Goal: Transaction & Acquisition: Purchase product/service

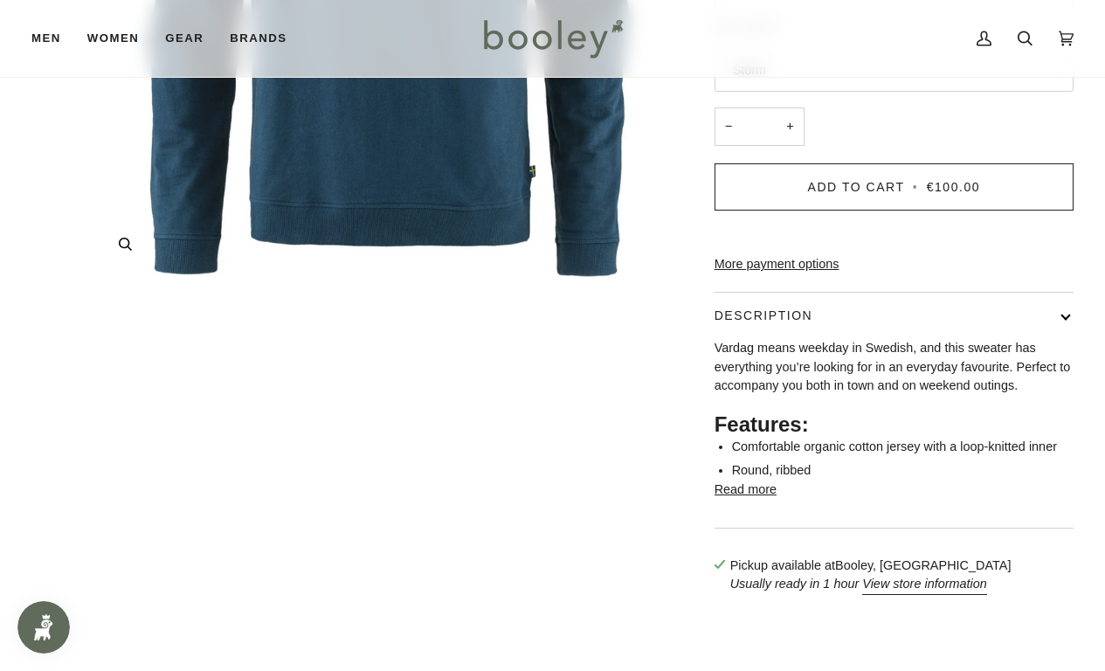
scroll to position [627, 0]
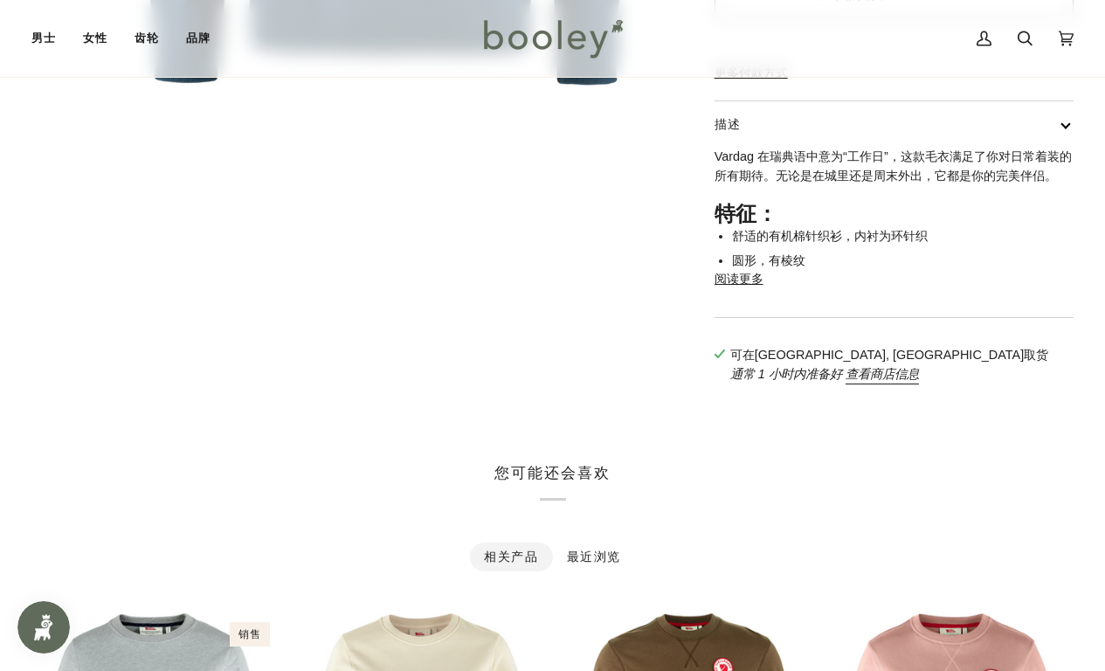
click at [1067, 148] on button "描述" at bounding box center [894, 124] width 359 height 46
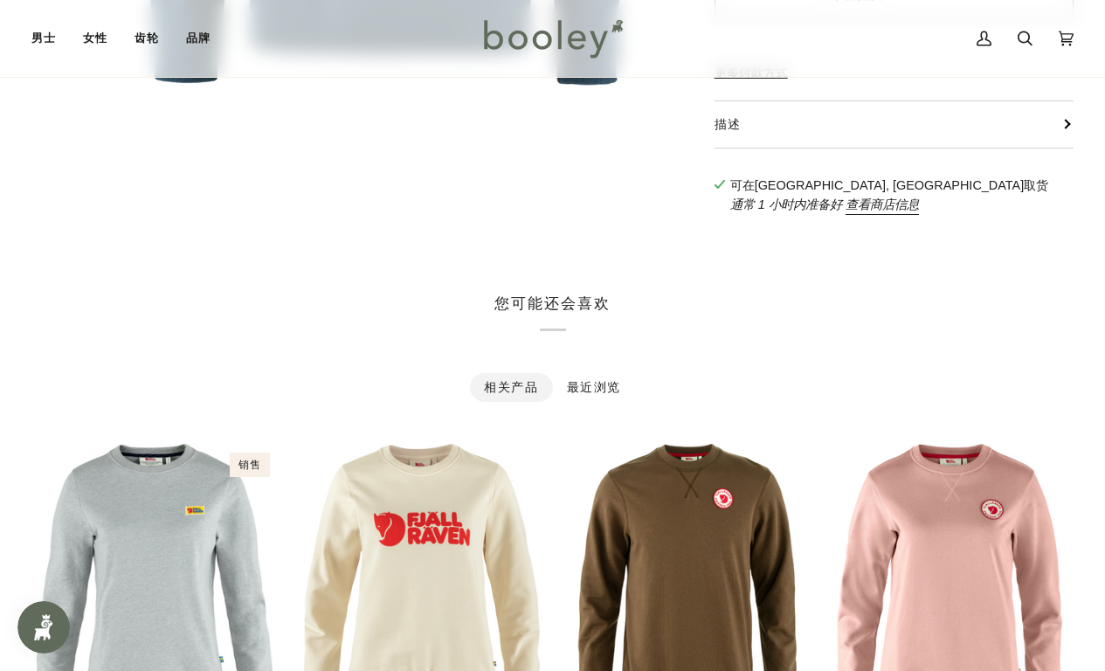
click at [1067, 148] on button "描述" at bounding box center [894, 124] width 359 height 46
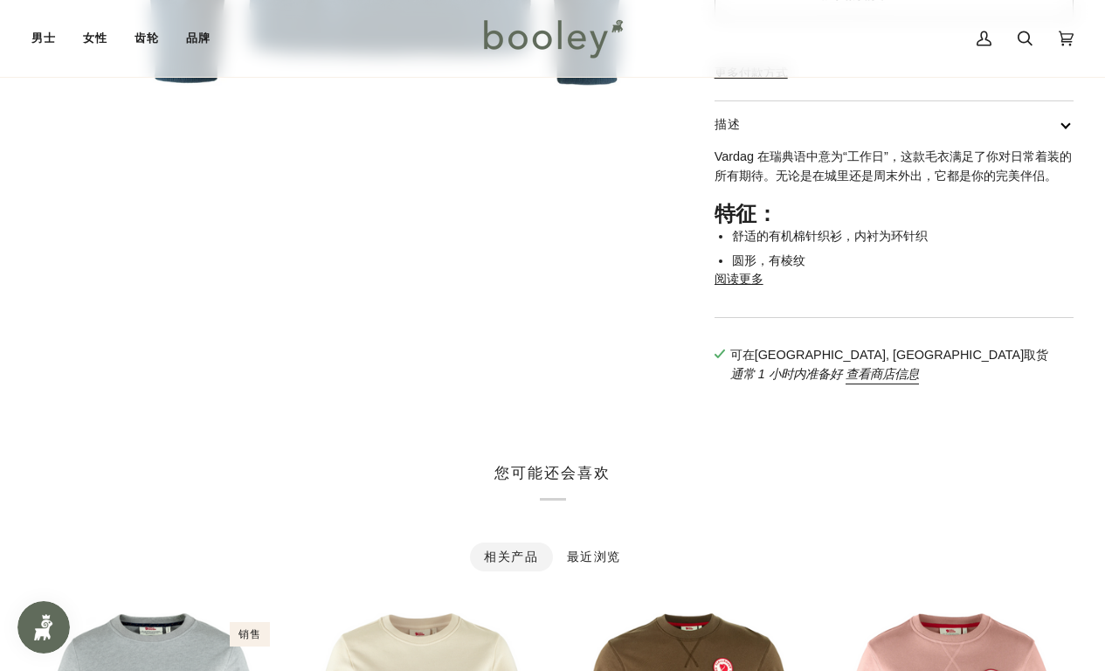
click at [748, 286] on font "阅读更多" at bounding box center [739, 279] width 49 height 14
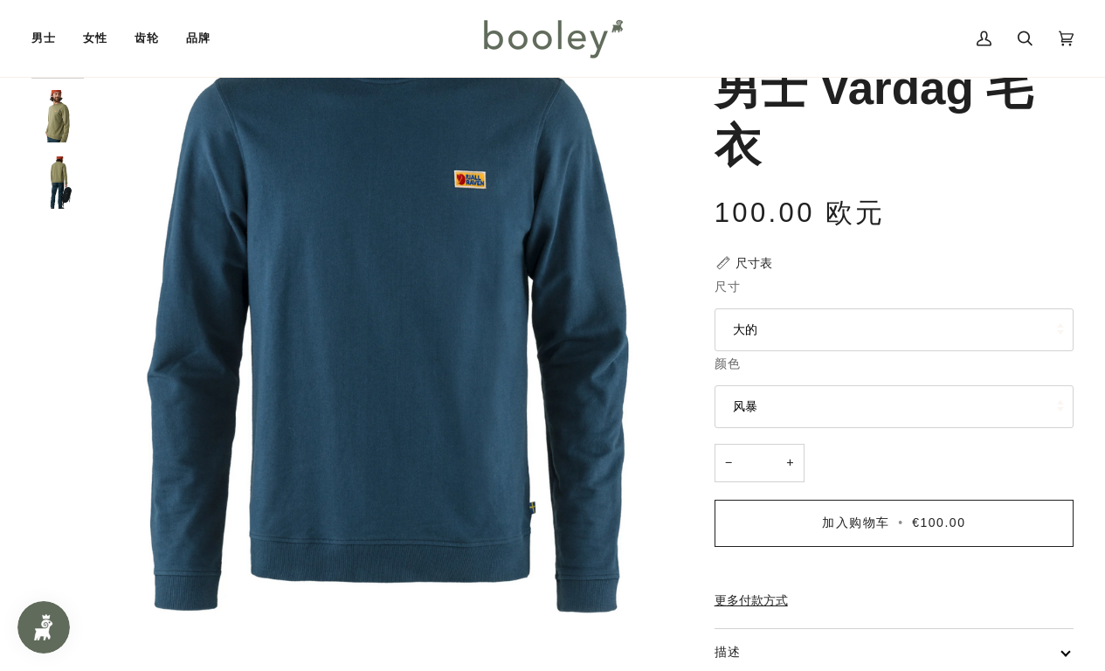
scroll to position [0, 0]
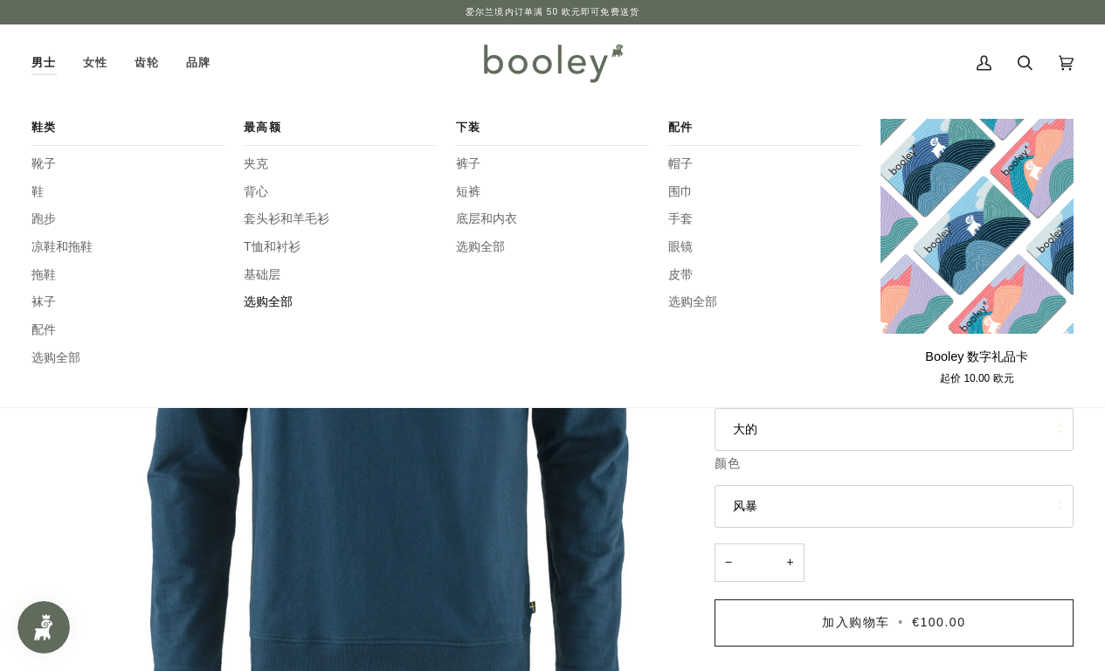
click at [266, 301] on font "选购全部" at bounding box center [268, 301] width 49 height 14
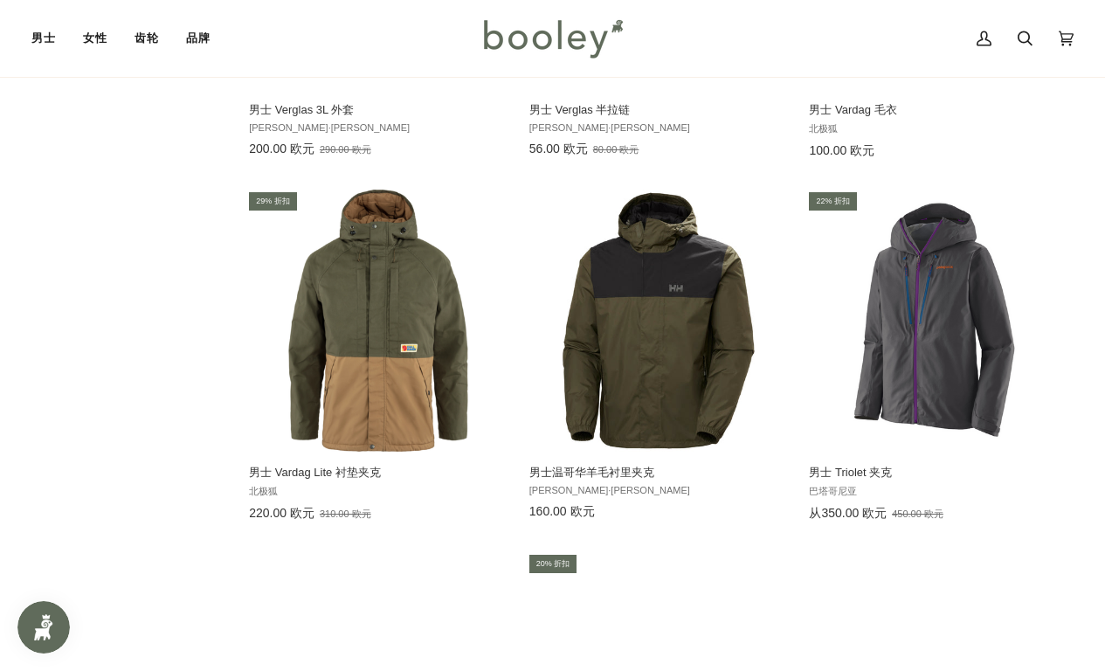
scroll to position [1937, 0]
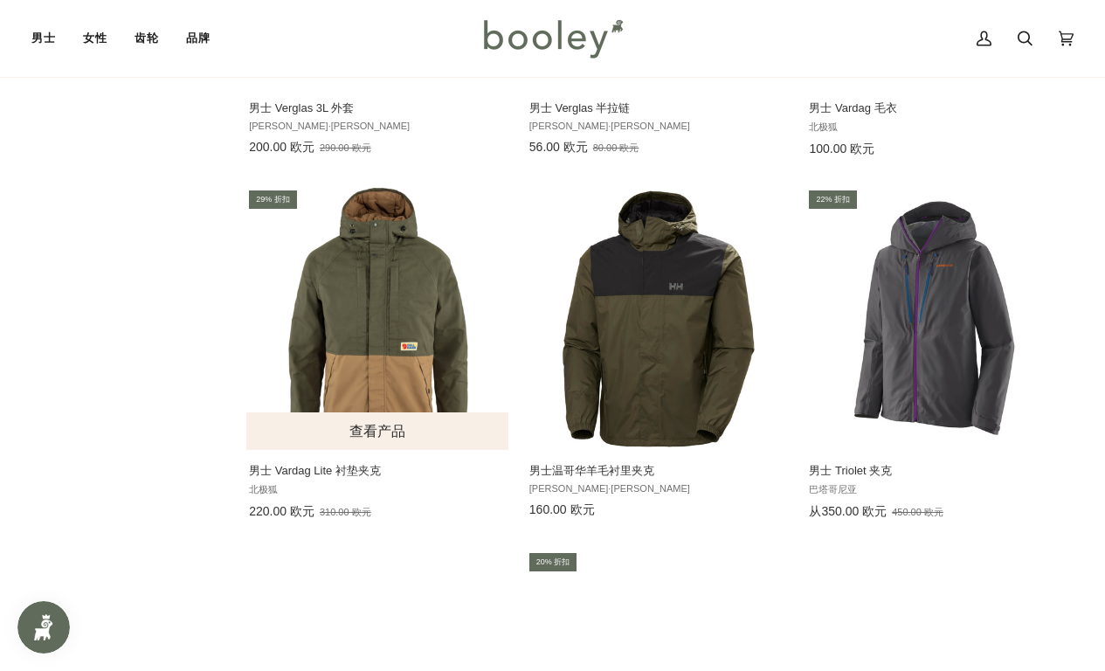
click at [346, 331] on img "男士 Vardag Lite 衬垫夹克" at bounding box center [378, 319] width 262 height 262
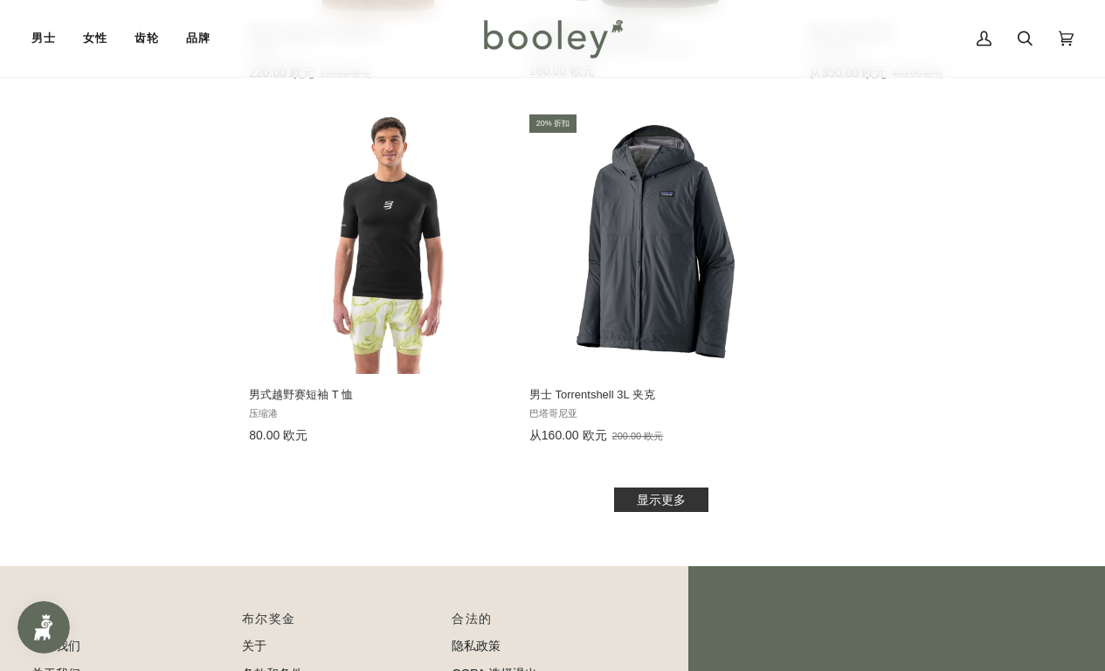
scroll to position [2380, 0]
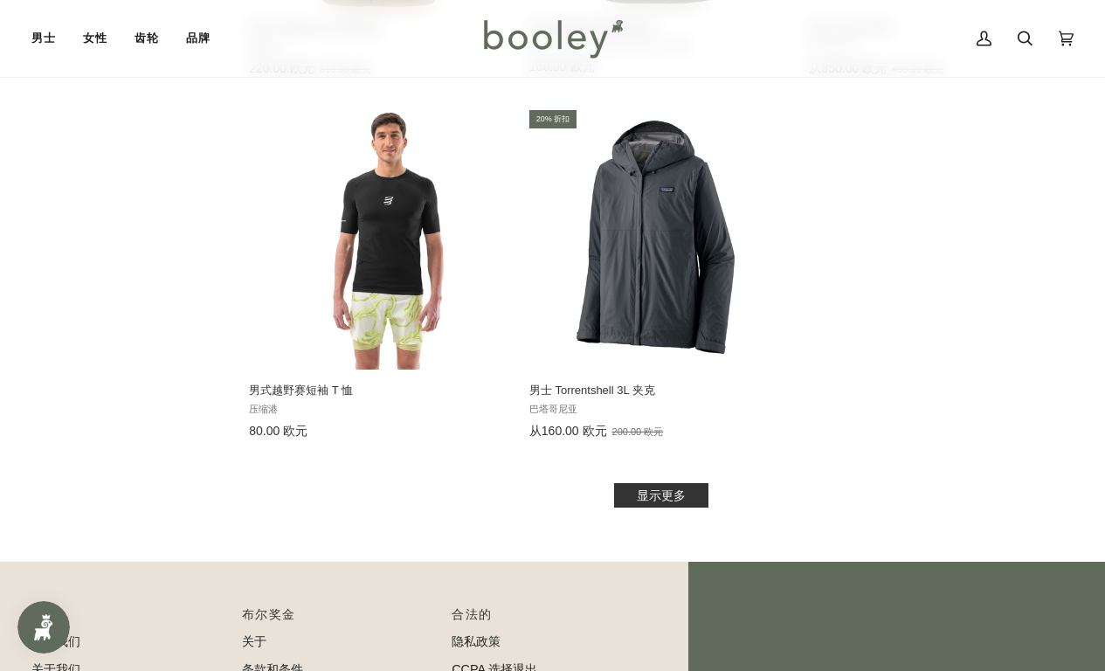
click at [688, 504] on link "显示更多" at bounding box center [661, 495] width 94 height 24
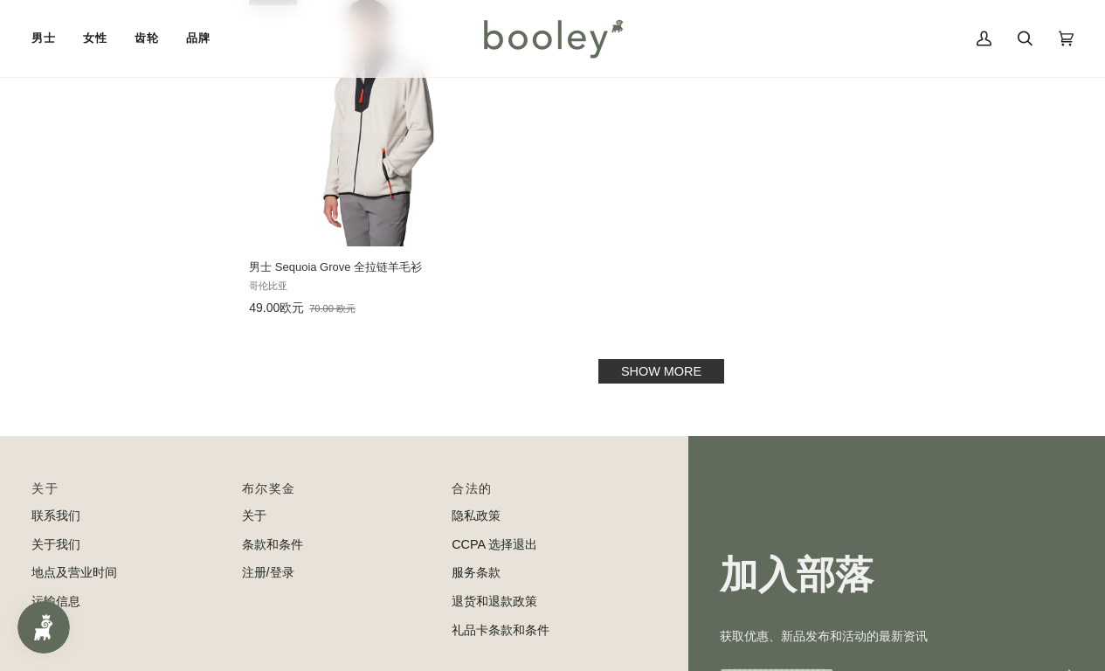
scroll to position [5079, 0]
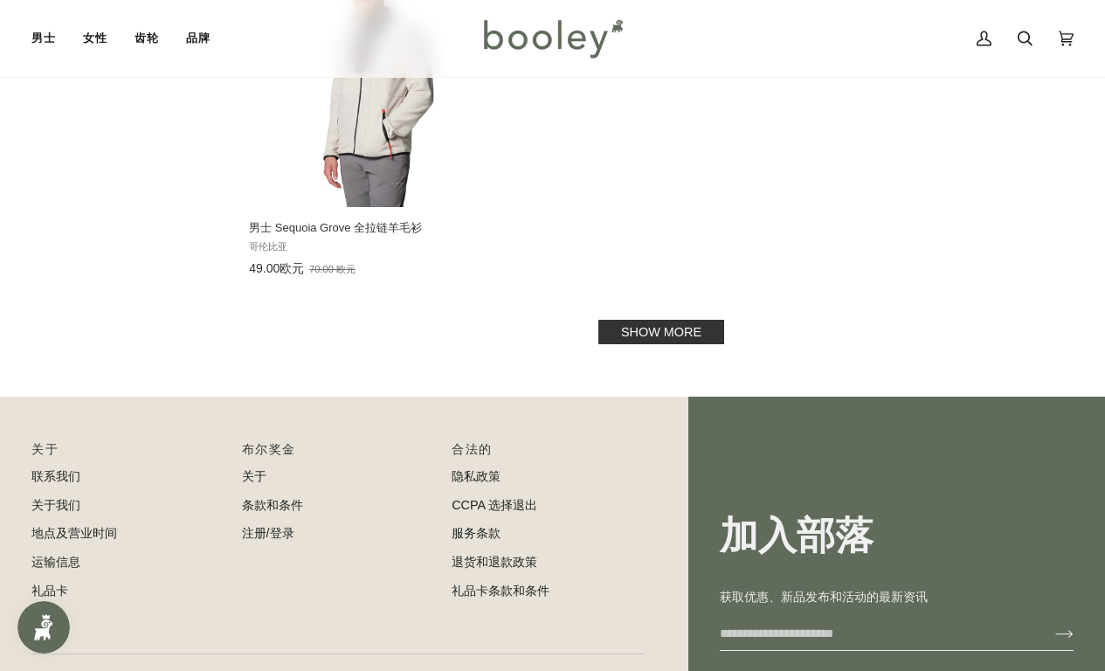
click at [618, 338] on link "Show more" at bounding box center [661, 332] width 126 height 24
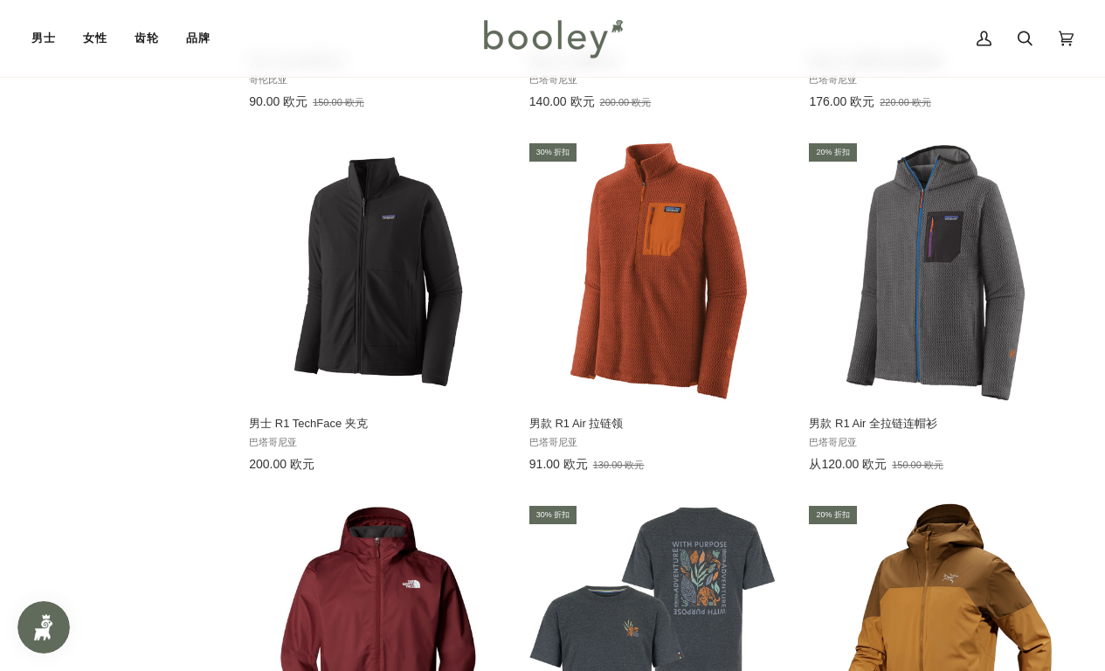
scroll to position [5975, 0]
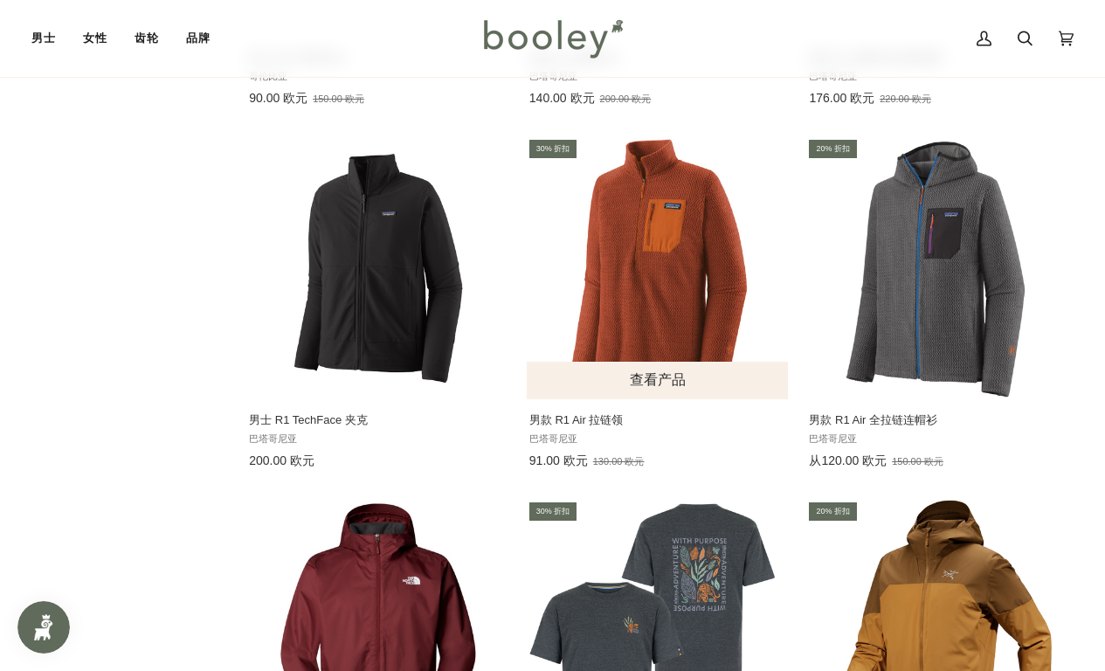
click at [619, 245] on img "男款 R1 Air 拉链领" at bounding box center [659, 268] width 262 height 262
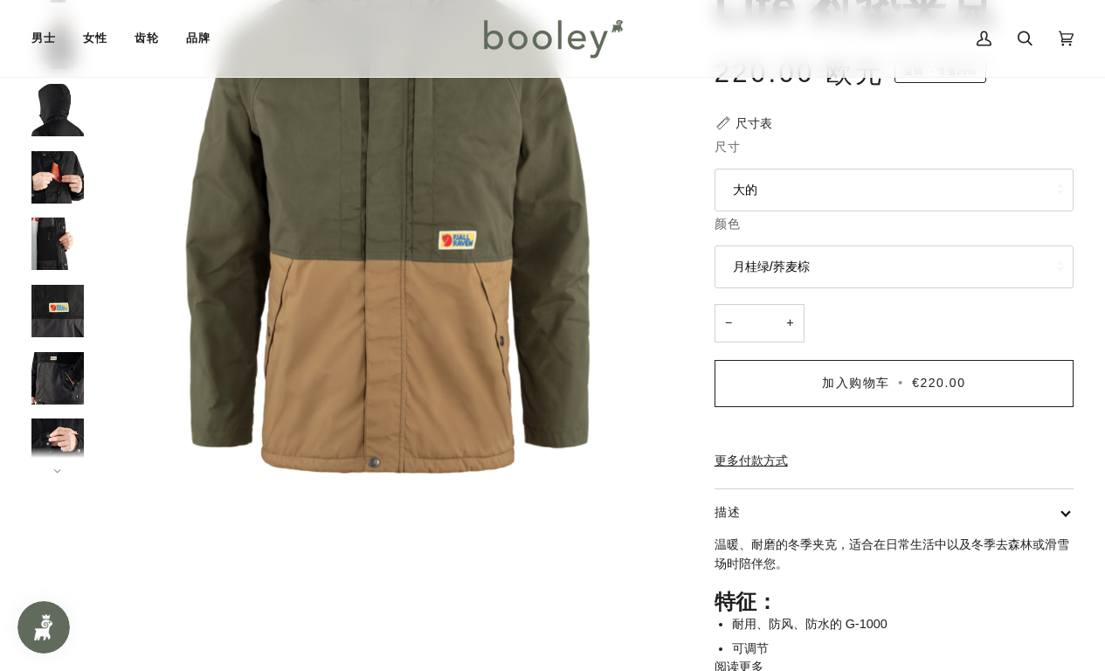
click at [55, 473] on div "飞涨" at bounding box center [552, 336] width 1042 height 906
click at [58, 471] on icon at bounding box center [57, 470] width 6 height 3
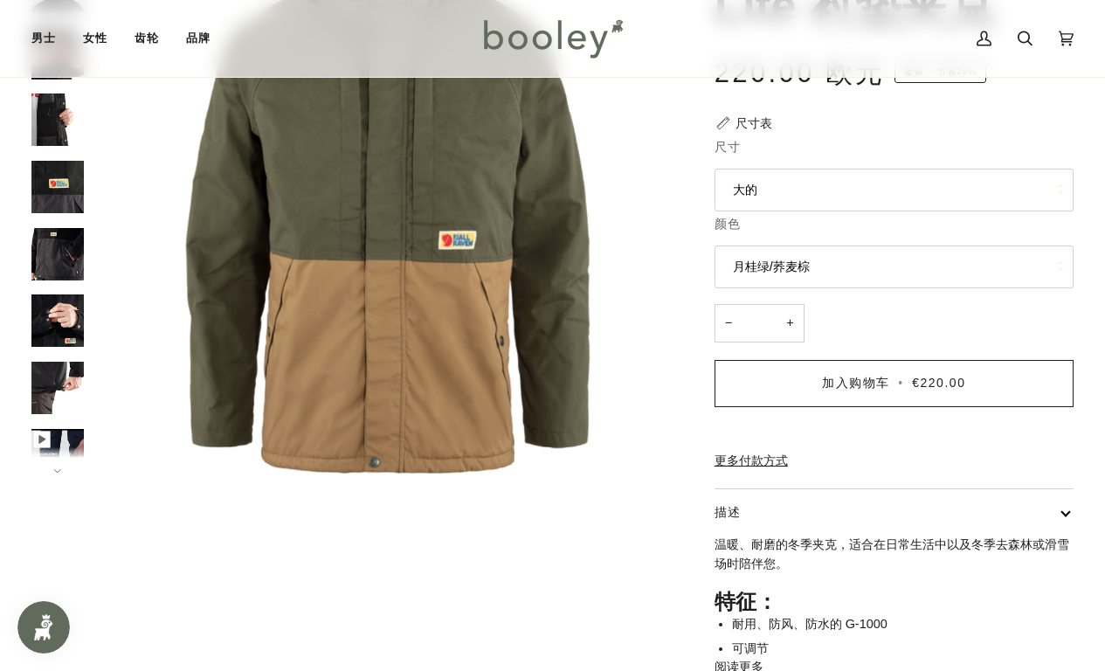
scroll to position [137, 0]
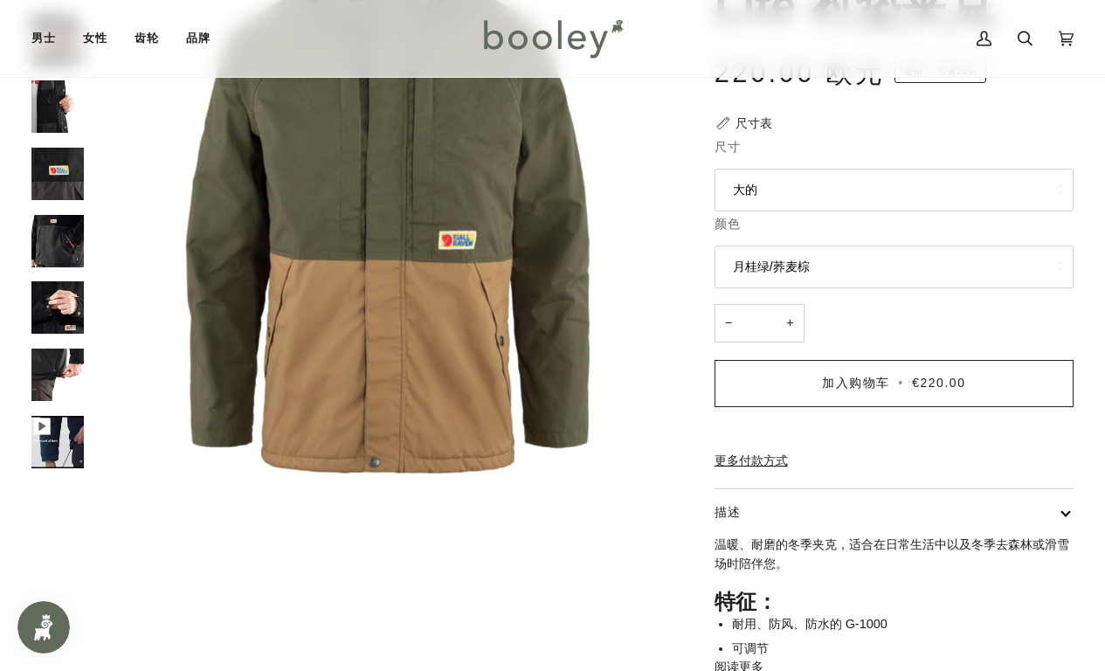
click at [62, 311] on img "Fjallraven 男士 Vardag Lite 衬垫夹克 - Booley Galway" at bounding box center [57, 307] width 52 height 52
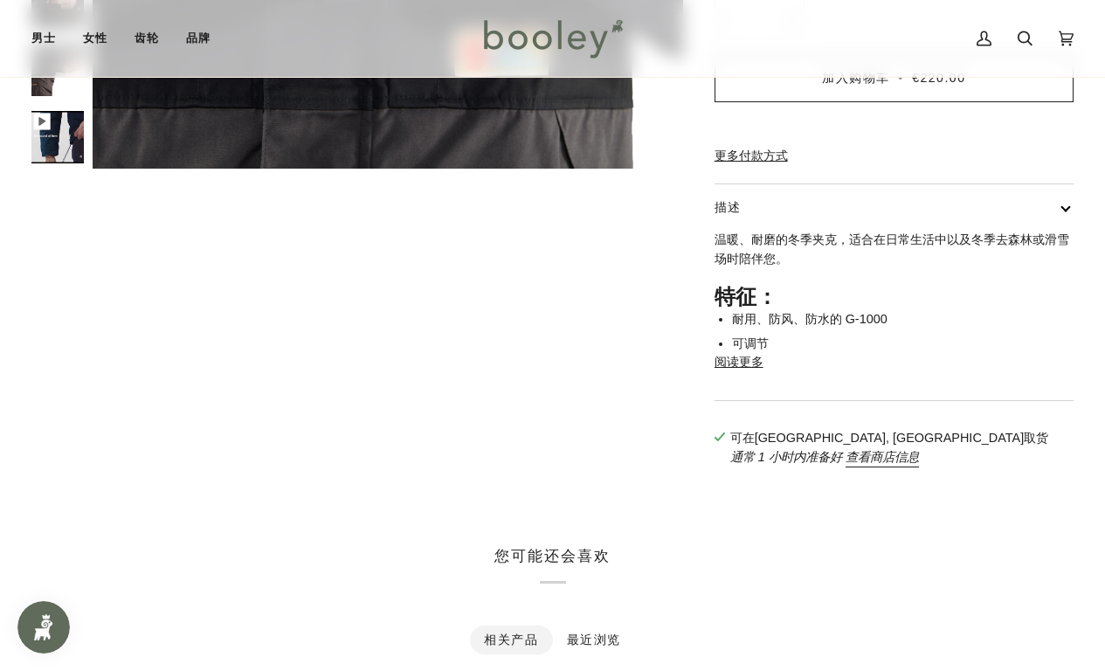
scroll to position [552, 0]
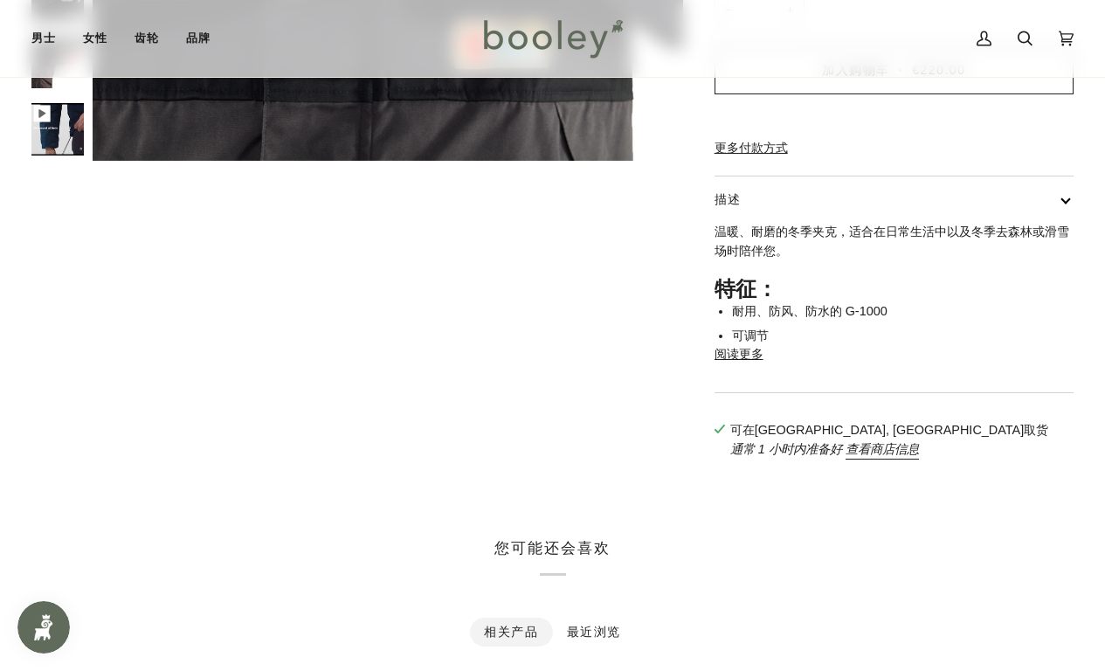
click at [747, 361] on font "阅读更多" at bounding box center [739, 354] width 49 height 14
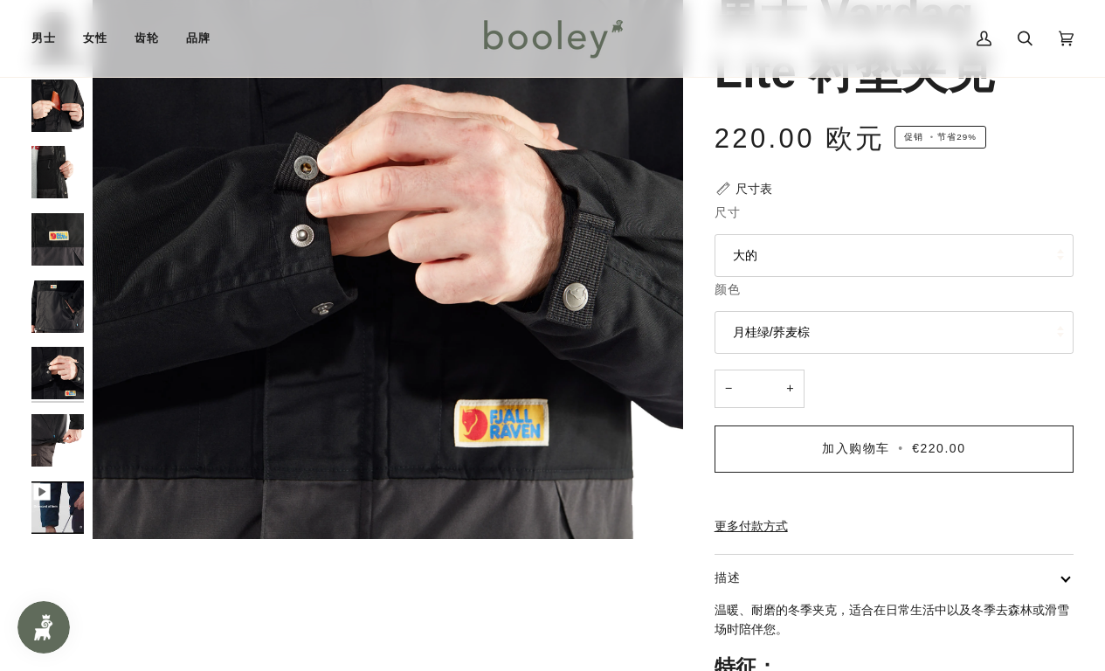
scroll to position [0, 0]
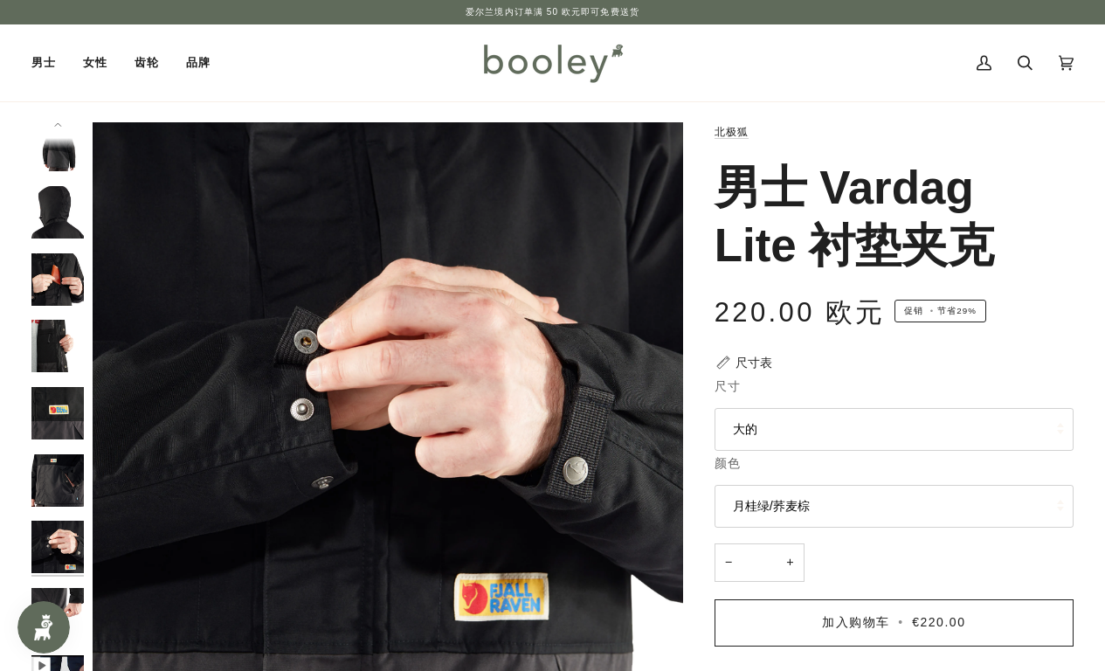
click at [55, 124] on icon at bounding box center [57, 124] width 9 height 4
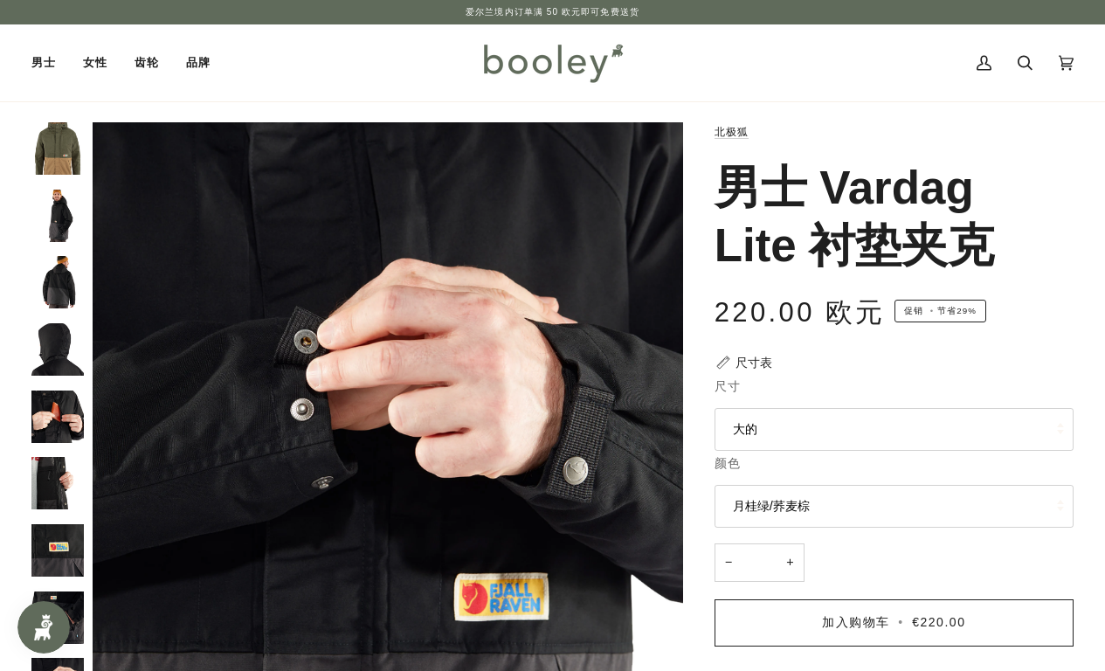
click at [66, 174] on img "Fjallraven 男式 Vardag Lite 夹棉夹克 月桂绿 / 荞麦棕 - Booley Galway" at bounding box center [57, 148] width 52 height 52
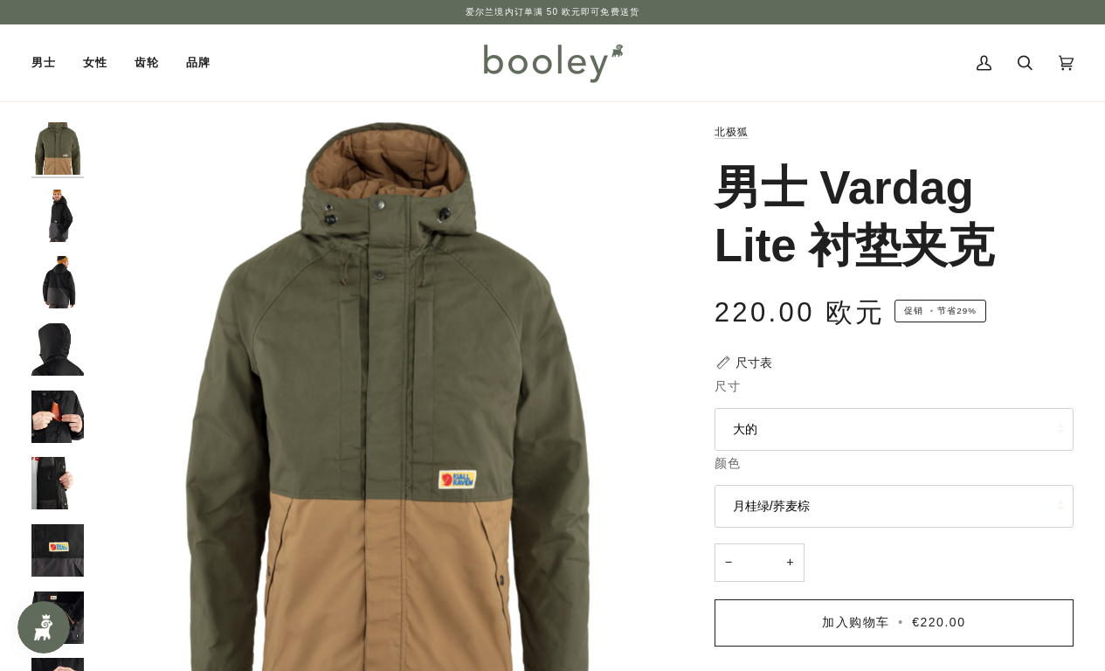
click at [62, 209] on img "Fjallraven 男士 Vardag Lite 衬垫夹克 - Booley Galway" at bounding box center [57, 216] width 52 height 52
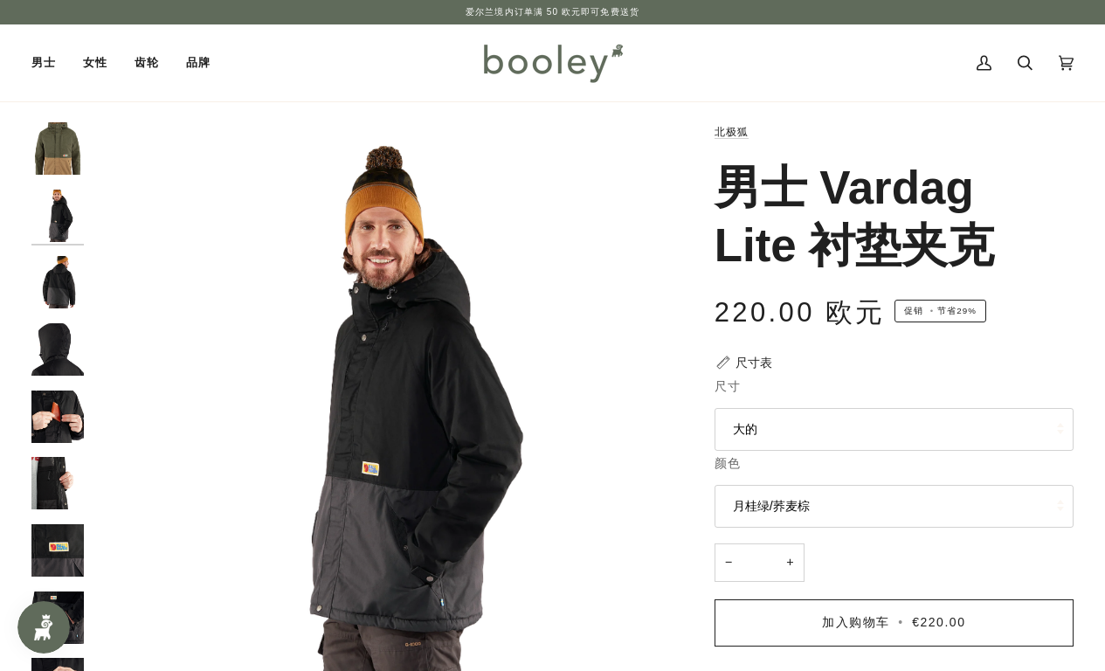
click at [59, 266] on img "Fjallraven 男士 Vardag Lite 衬垫夹克 - Booley Galway" at bounding box center [57, 282] width 52 height 52
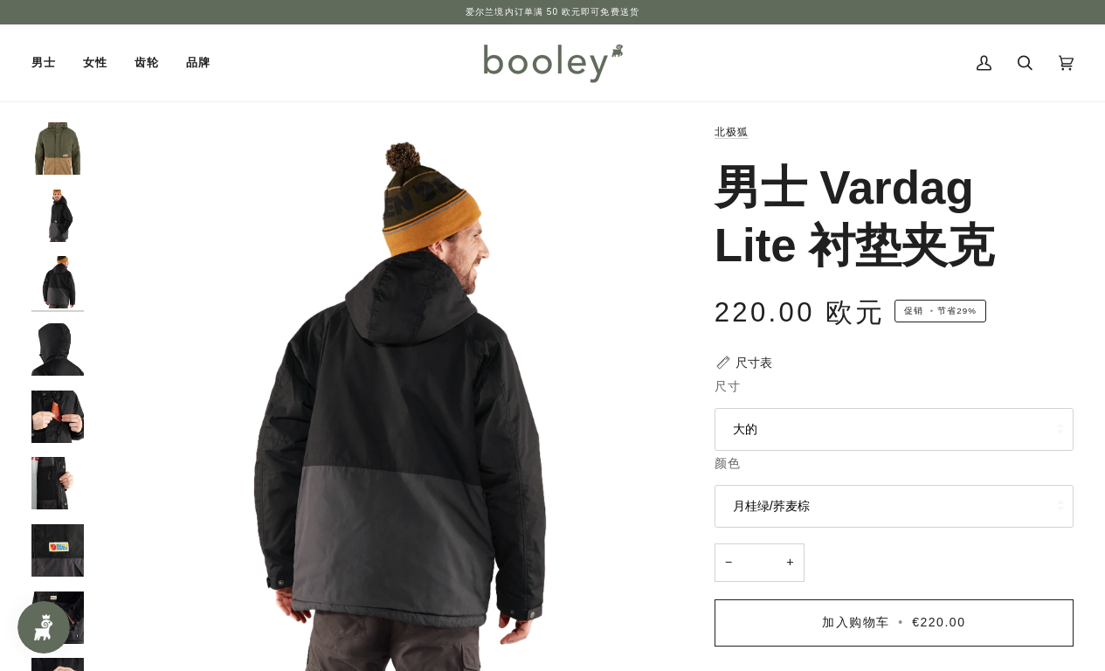
click at [59, 324] on img "Fjallraven 男士 Vardag Lite 衬垫夹克 - Booley Galway" at bounding box center [57, 349] width 52 height 52
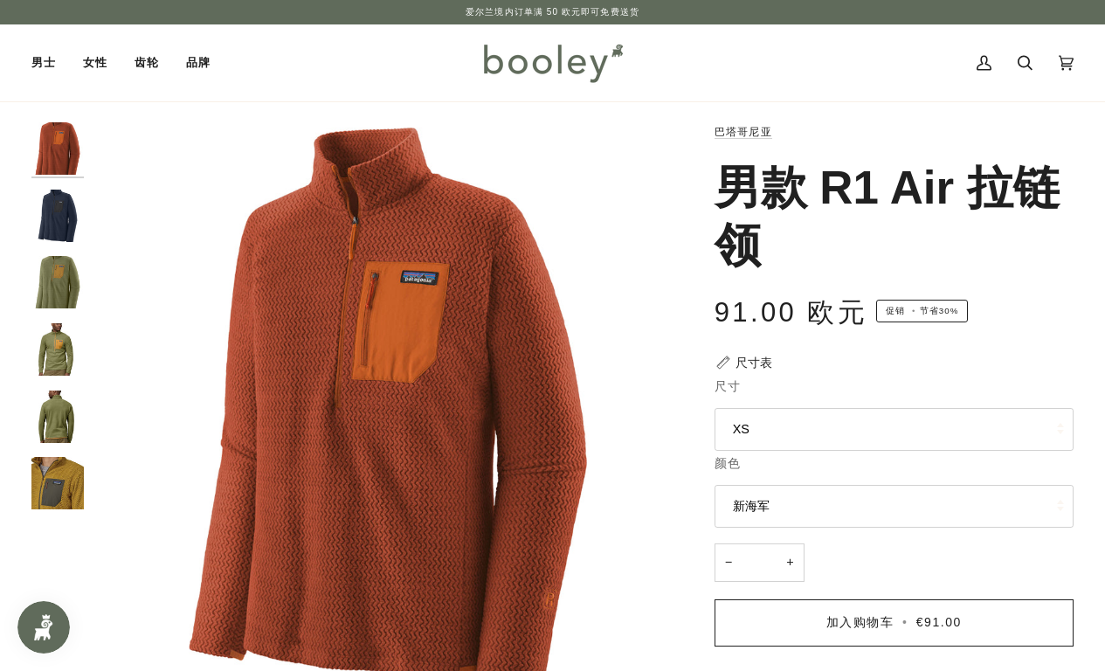
click at [70, 218] on img "Patagonia 男式 R1 Air 拉链领口 新款海军蓝 - Booley Galway" at bounding box center [57, 216] width 52 height 52
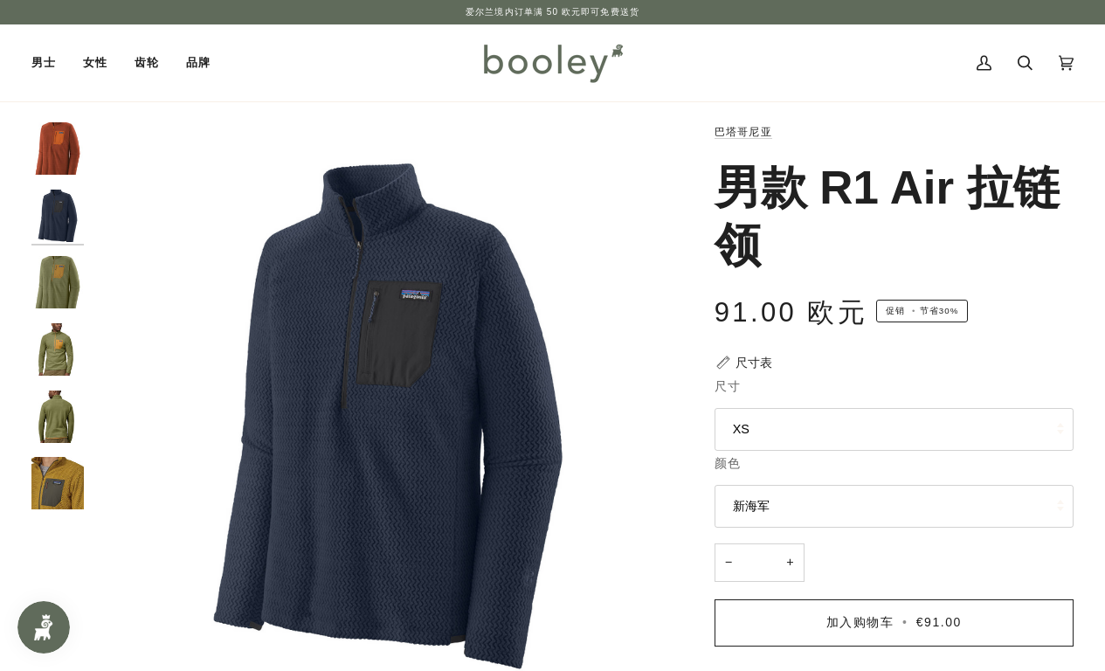
click at [64, 284] on img "Patagonia 男式 R1 Air 拉链领鹿角绿 - Booley Galway" at bounding box center [57, 282] width 52 height 52
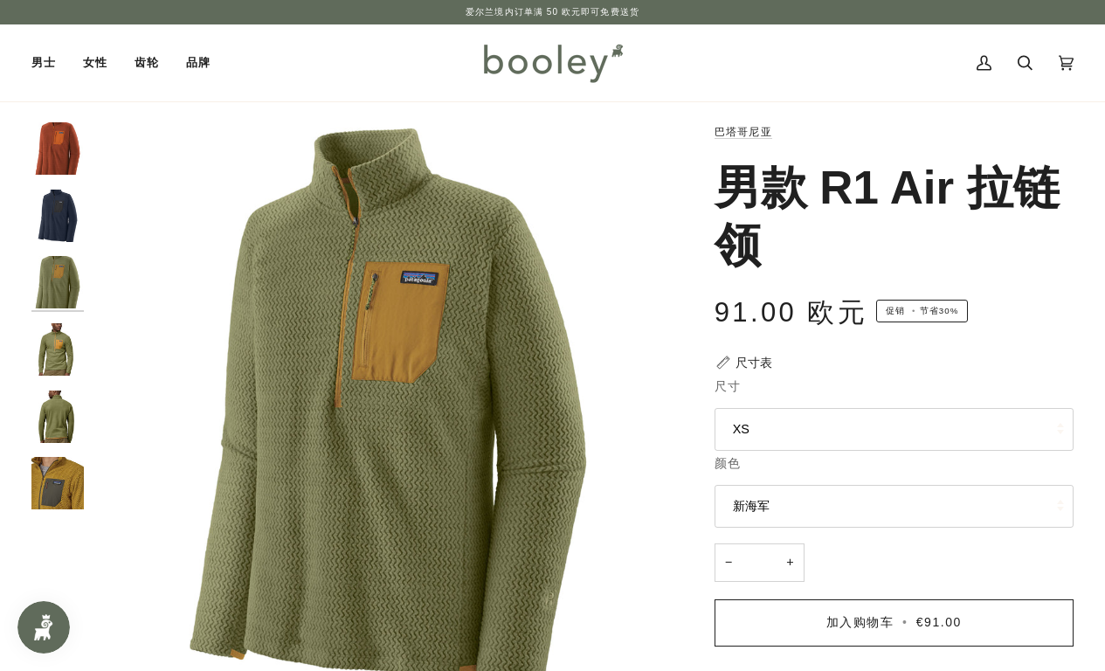
click at [64, 141] on img "Patagonia 男式 R1 Air 拉链领口亮红色 - Booley Galway" at bounding box center [57, 148] width 52 height 52
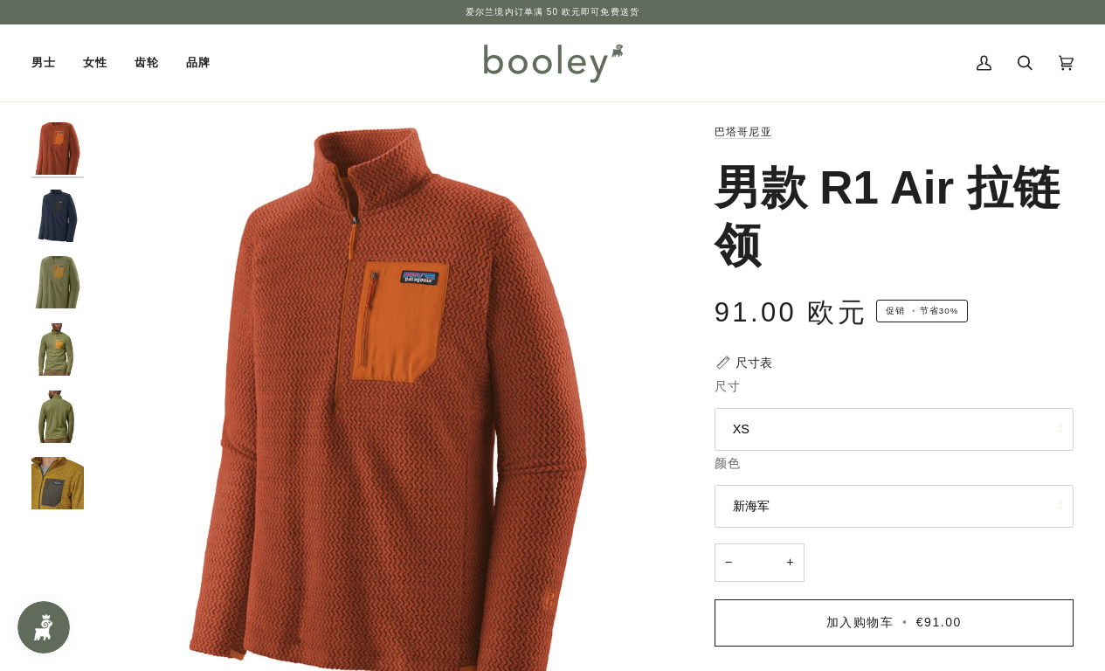
click at [783, 515] on button "新海军" at bounding box center [894, 506] width 359 height 43
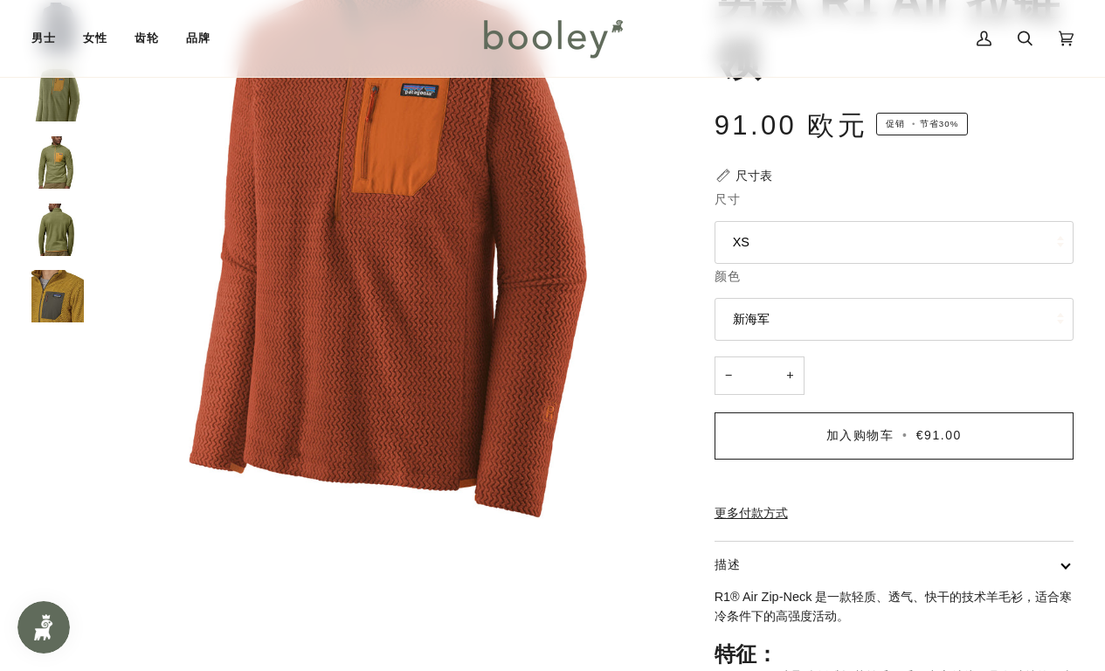
click at [652, 598] on div "飞涨 飞涨" at bounding box center [552, 386] width 1042 height 902
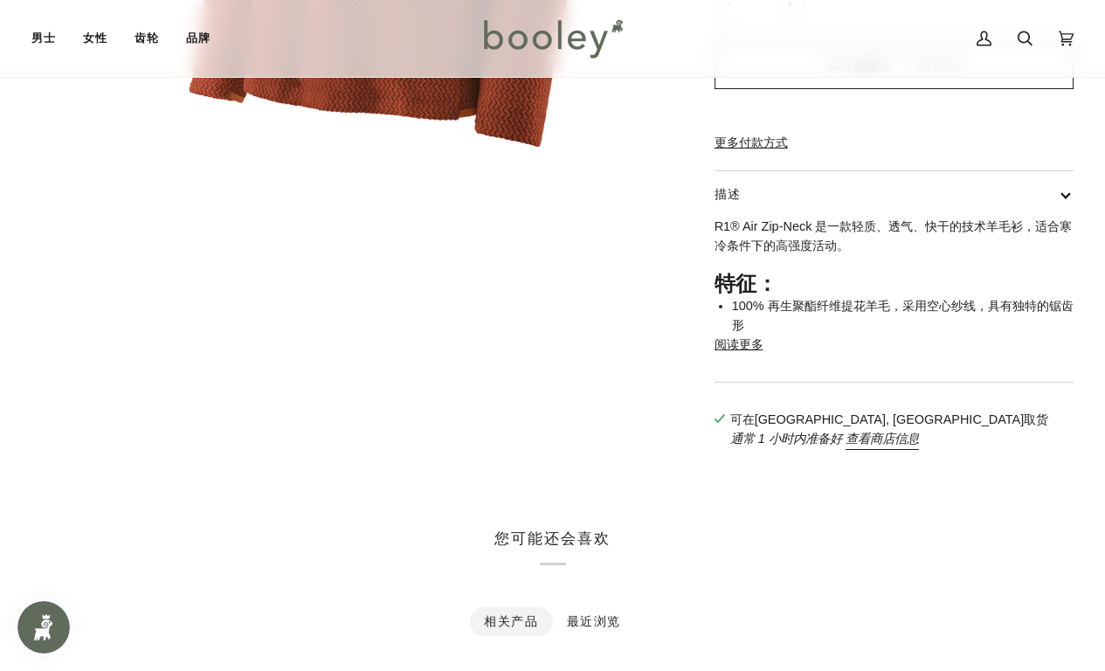
scroll to position [577, 0]
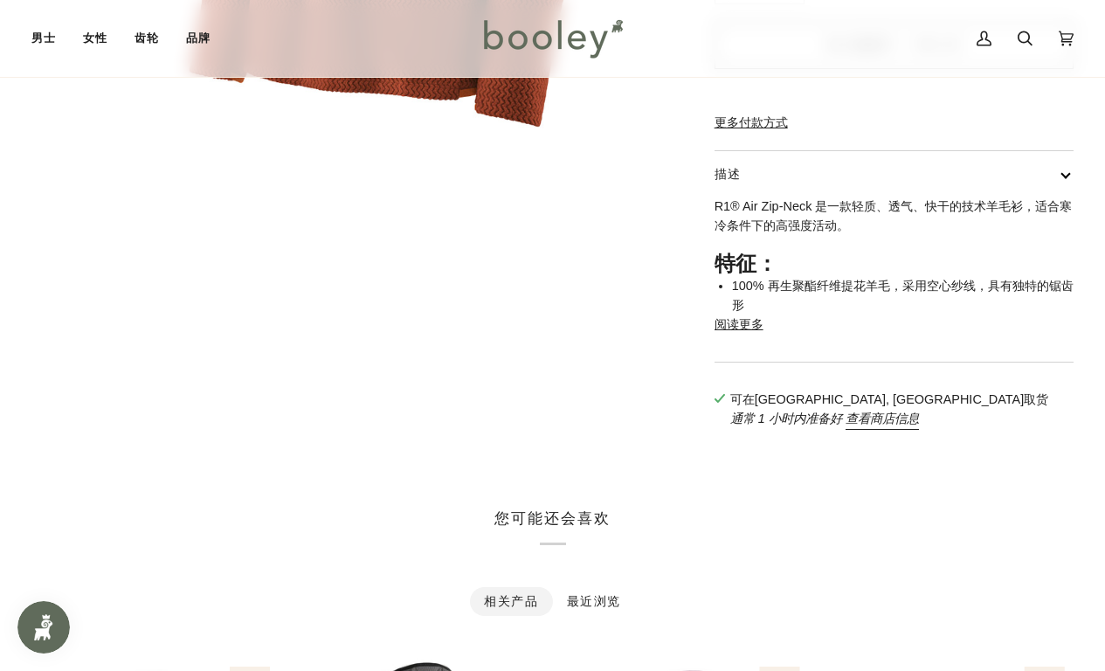
click at [756, 331] on font "阅读更多" at bounding box center [739, 324] width 49 height 14
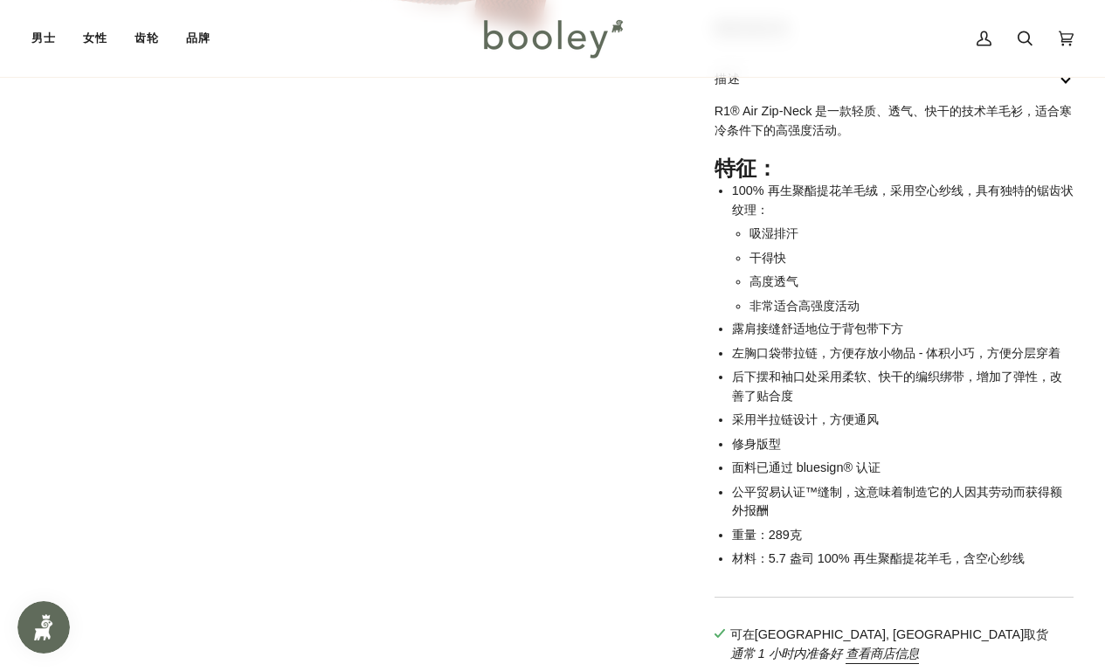
scroll to position [0, 0]
